Goal: Information Seeking & Learning: Learn about a topic

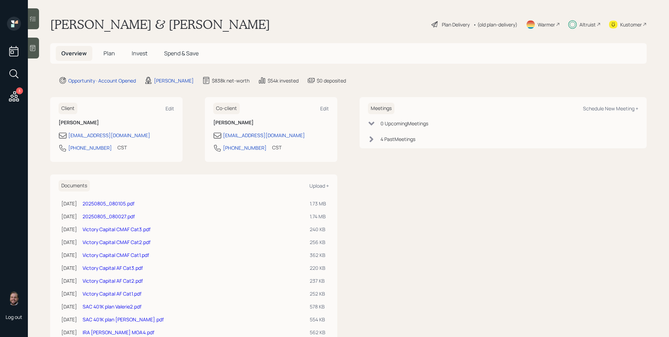
click at [135, 54] on span "Invest" at bounding box center [140, 53] width 16 height 8
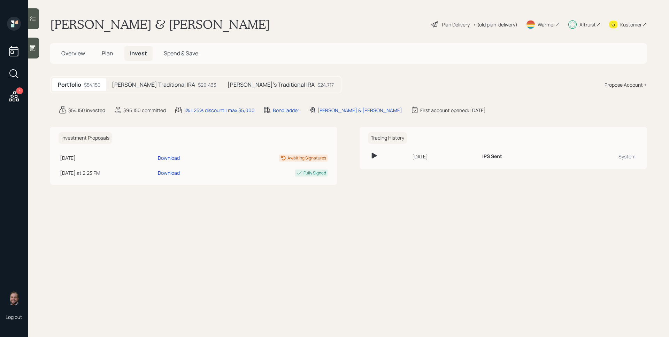
click at [157, 88] on h5 "Catarino's Traditional IRA" at bounding box center [153, 84] width 83 height 7
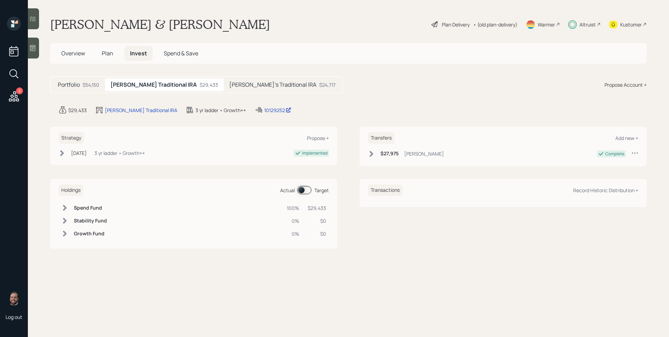
click at [238, 88] on h5 "Valerie's Traditional IRA" at bounding box center [272, 84] width 87 height 7
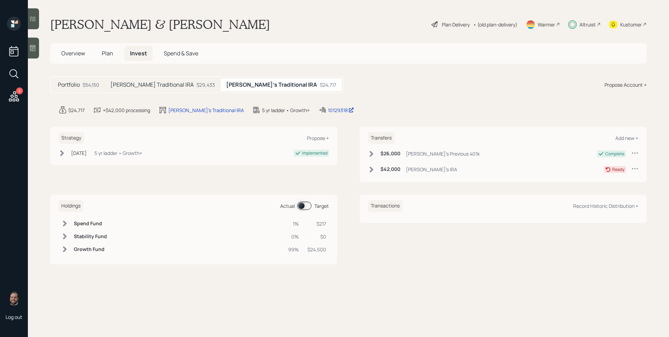
click at [303, 206] on span at bounding box center [304, 206] width 14 height 8
